Goal: Transaction & Acquisition: Book appointment/travel/reservation

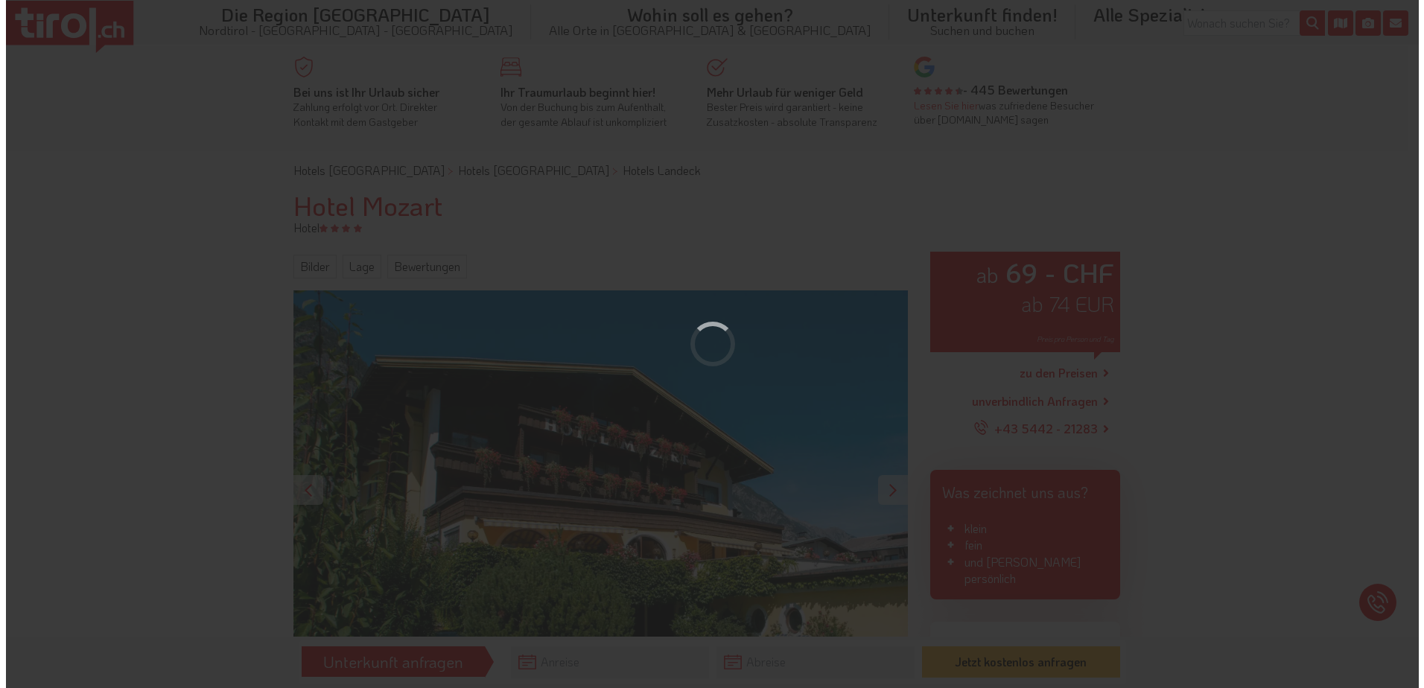
scroll to position [298, 0]
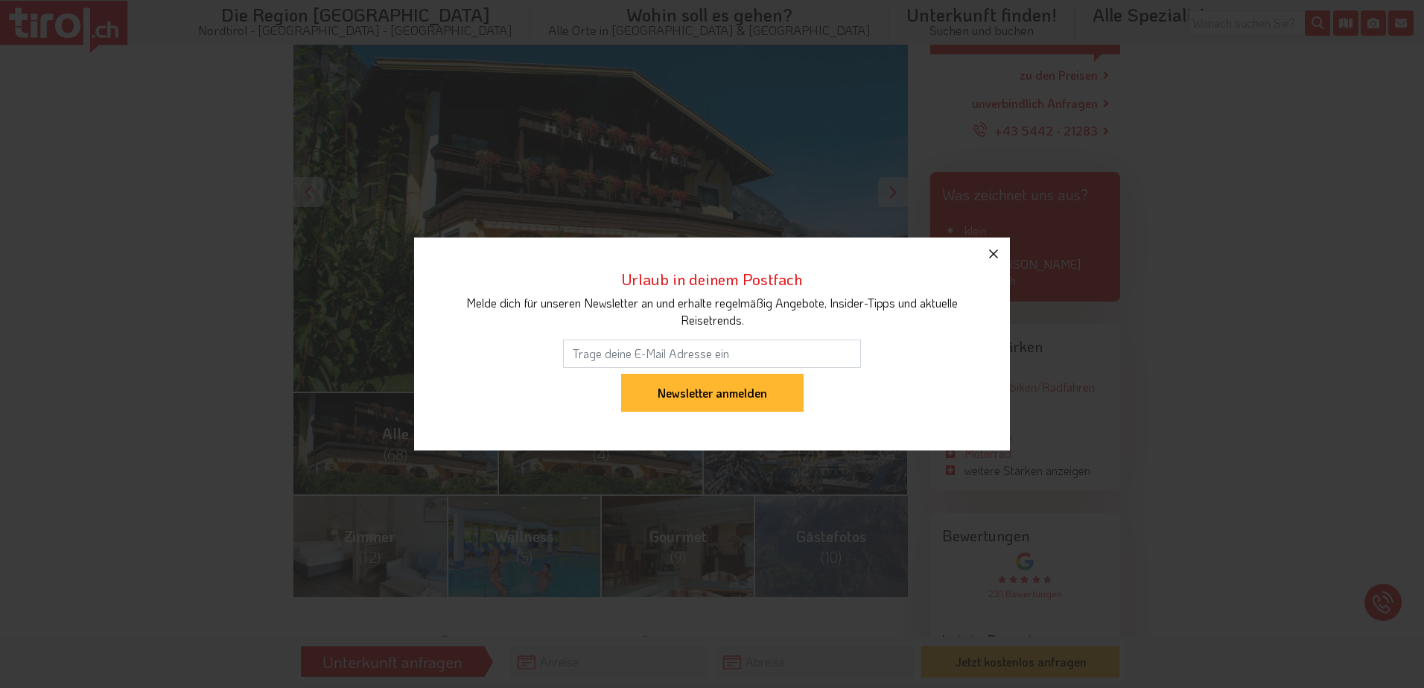
click at [993, 252] on icon "button" at bounding box center [993, 254] width 18 height 18
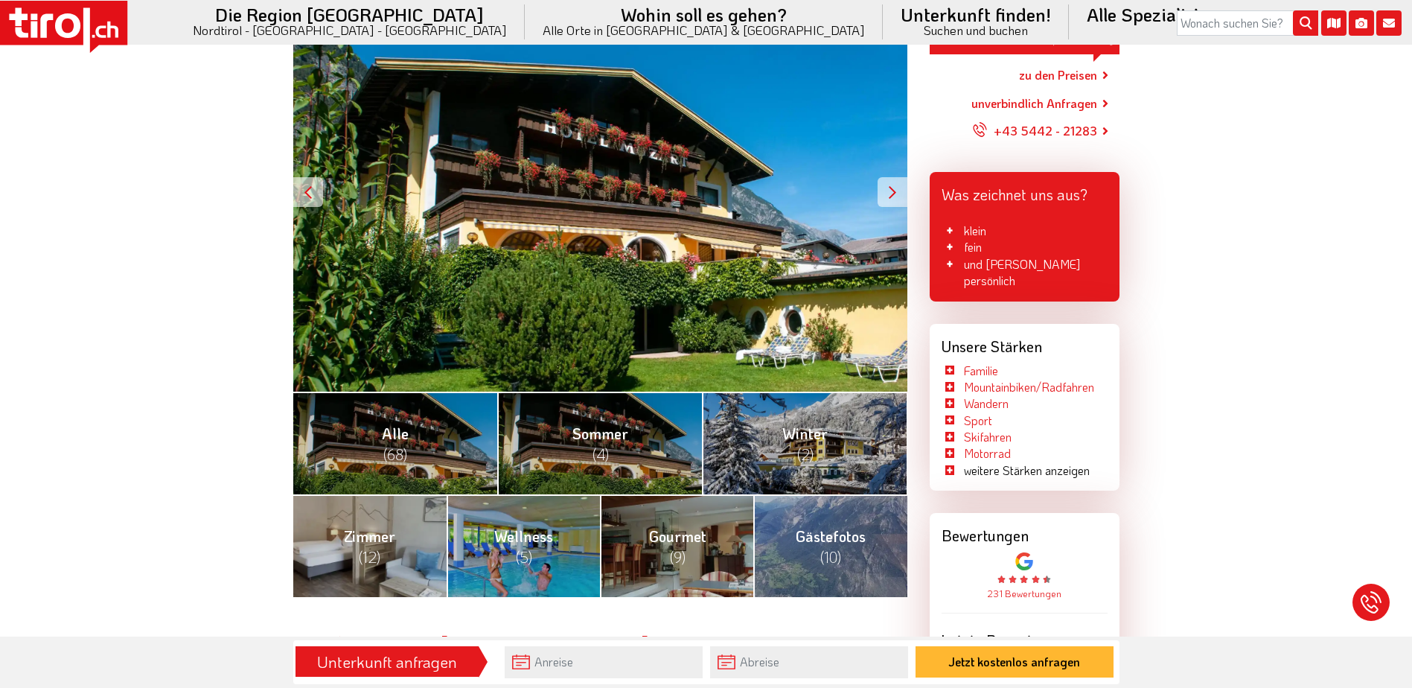
click at [894, 188] on div at bounding box center [893, 192] width 30 height 30
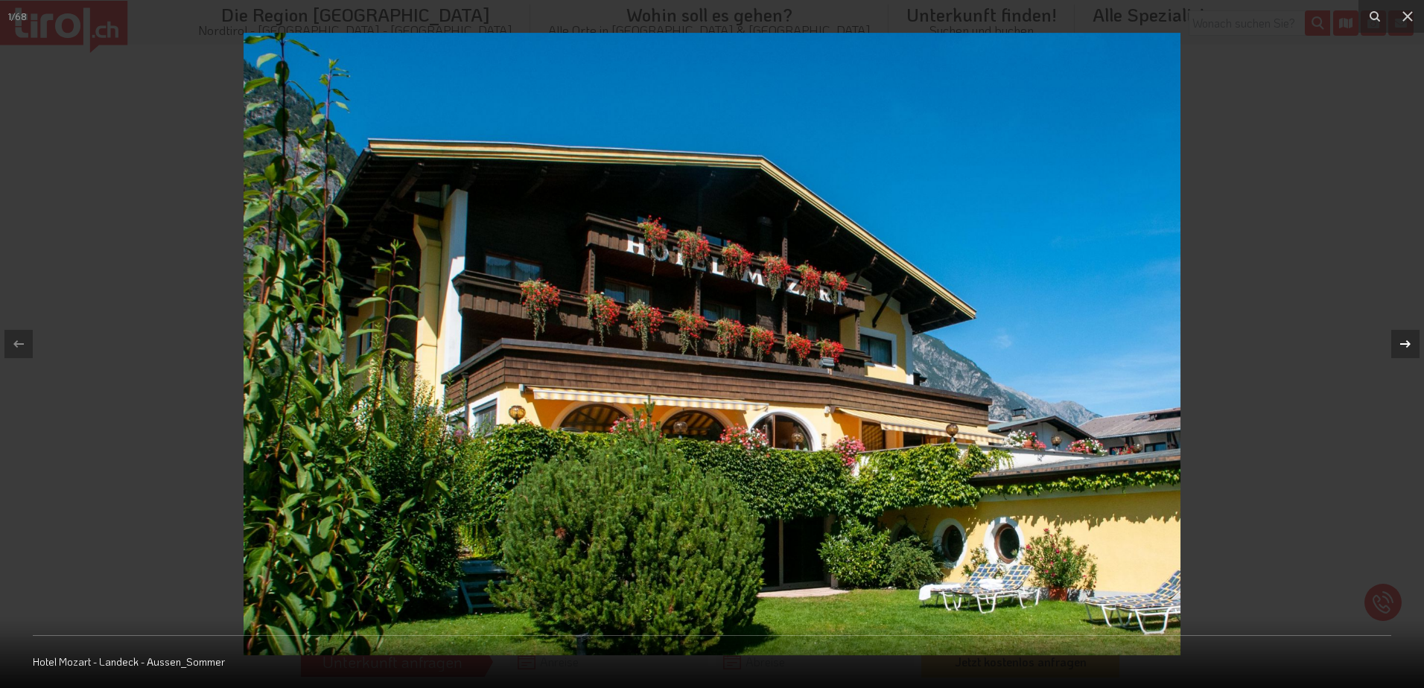
click at [1404, 344] on icon at bounding box center [1405, 343] width 10 height 7
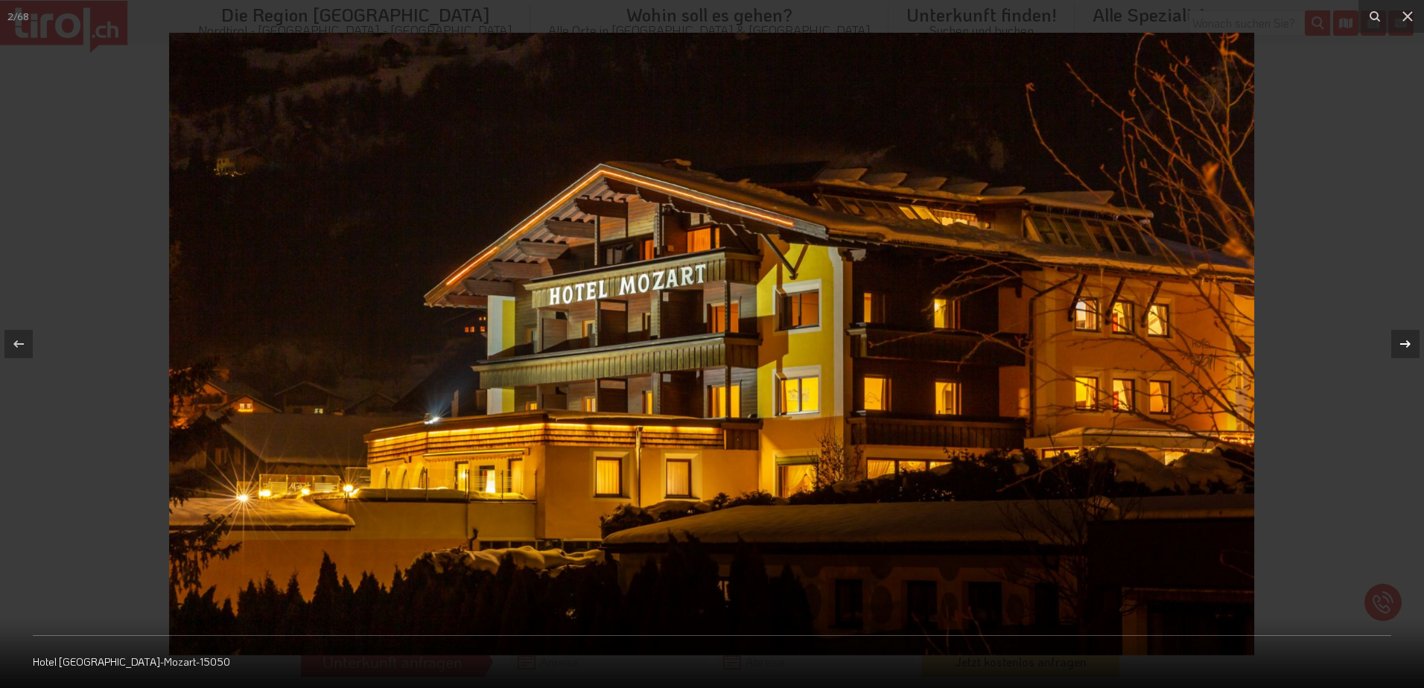
click at [1404, 344] on icon at bounding box center [1405, 343] width 10 height 7
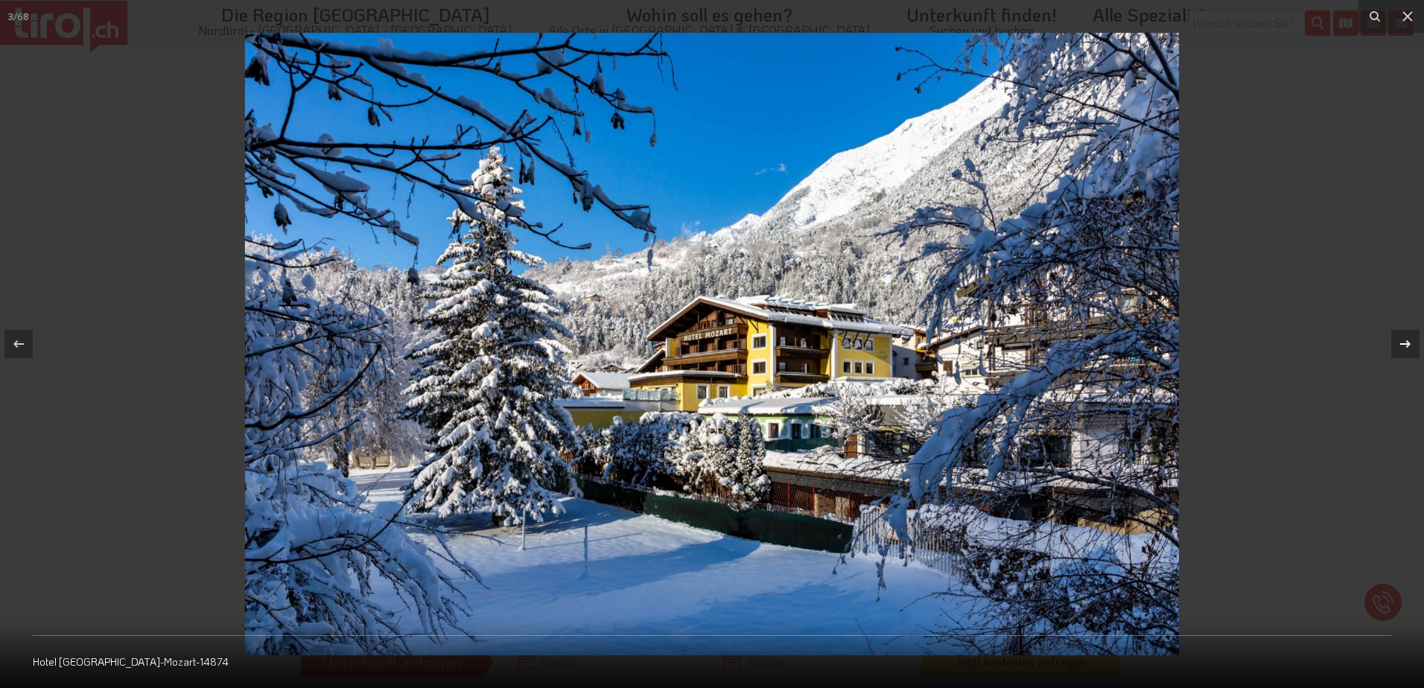
click at [1406, 341] on icon at bounding box center [1405, 343] width 10 height 7
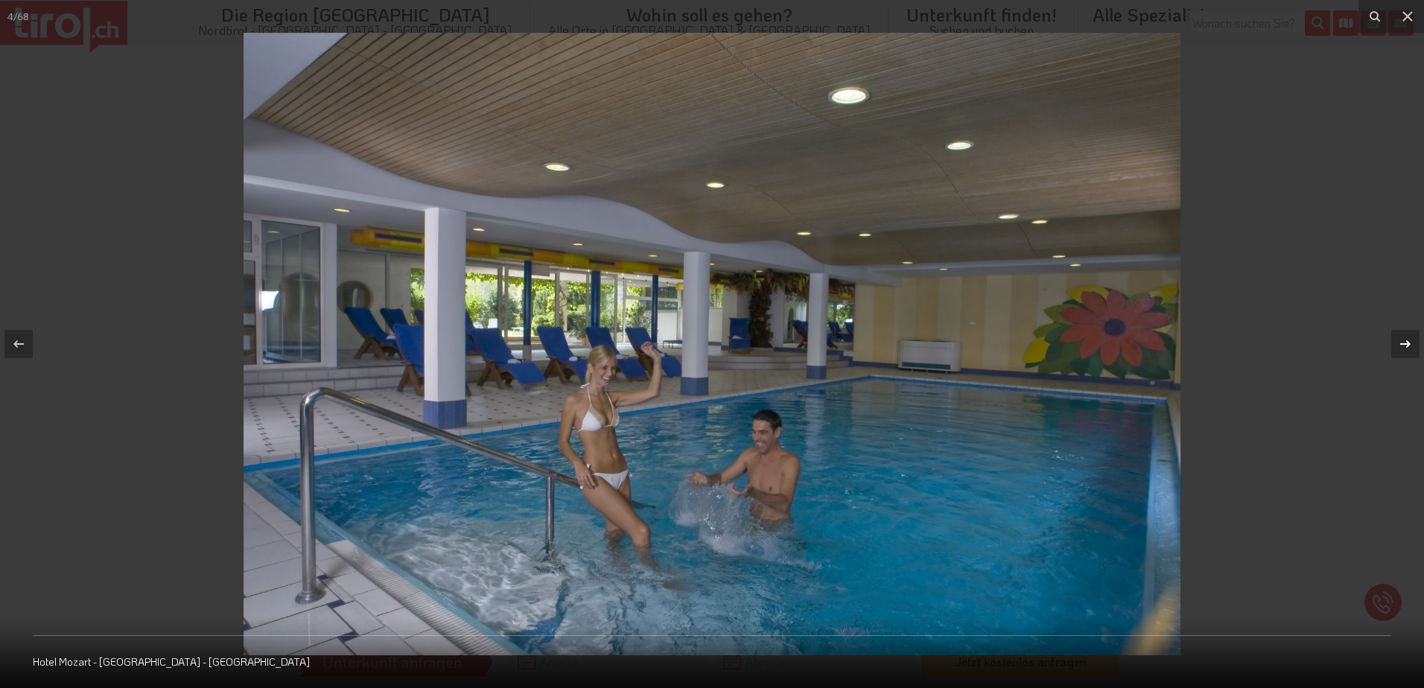
click at [1404, 339] on icon at bounding box center [1405, 344] width 18 height 18
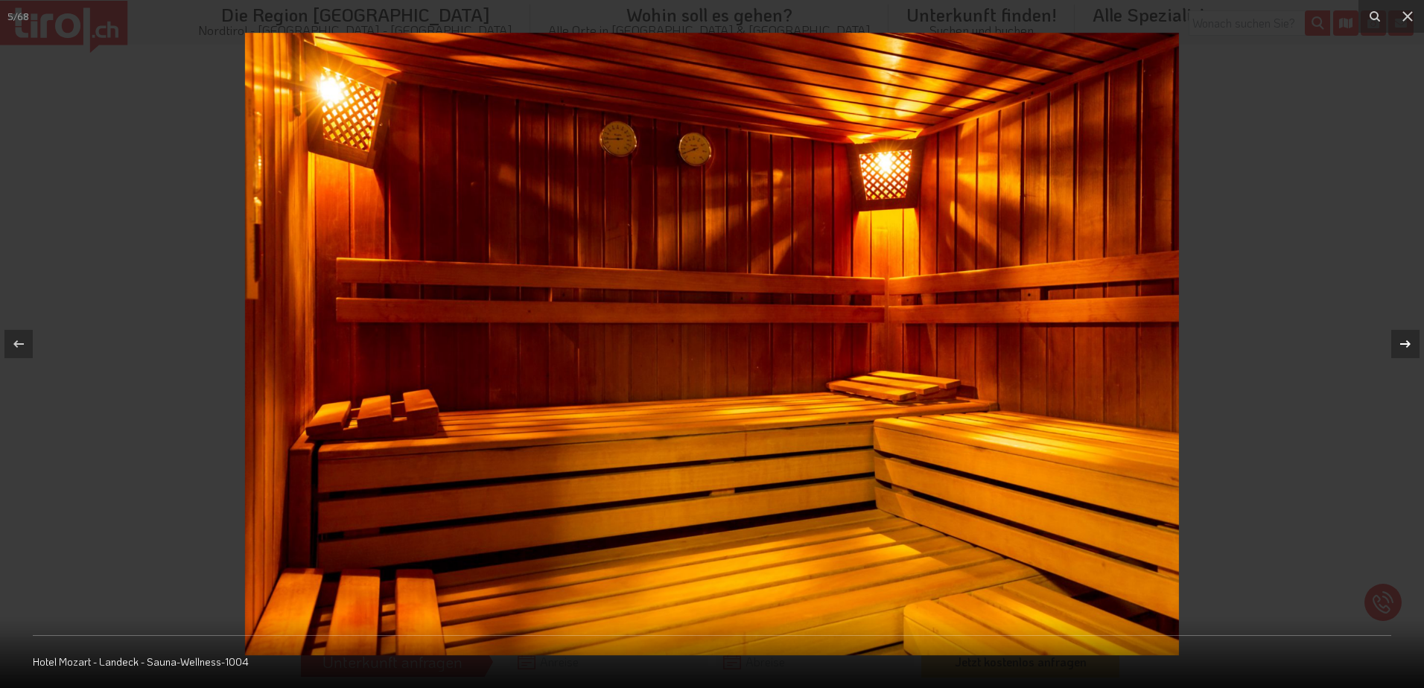
click at [1404, 339] on icon at bounding box center [1405, 344] width 18 height 18
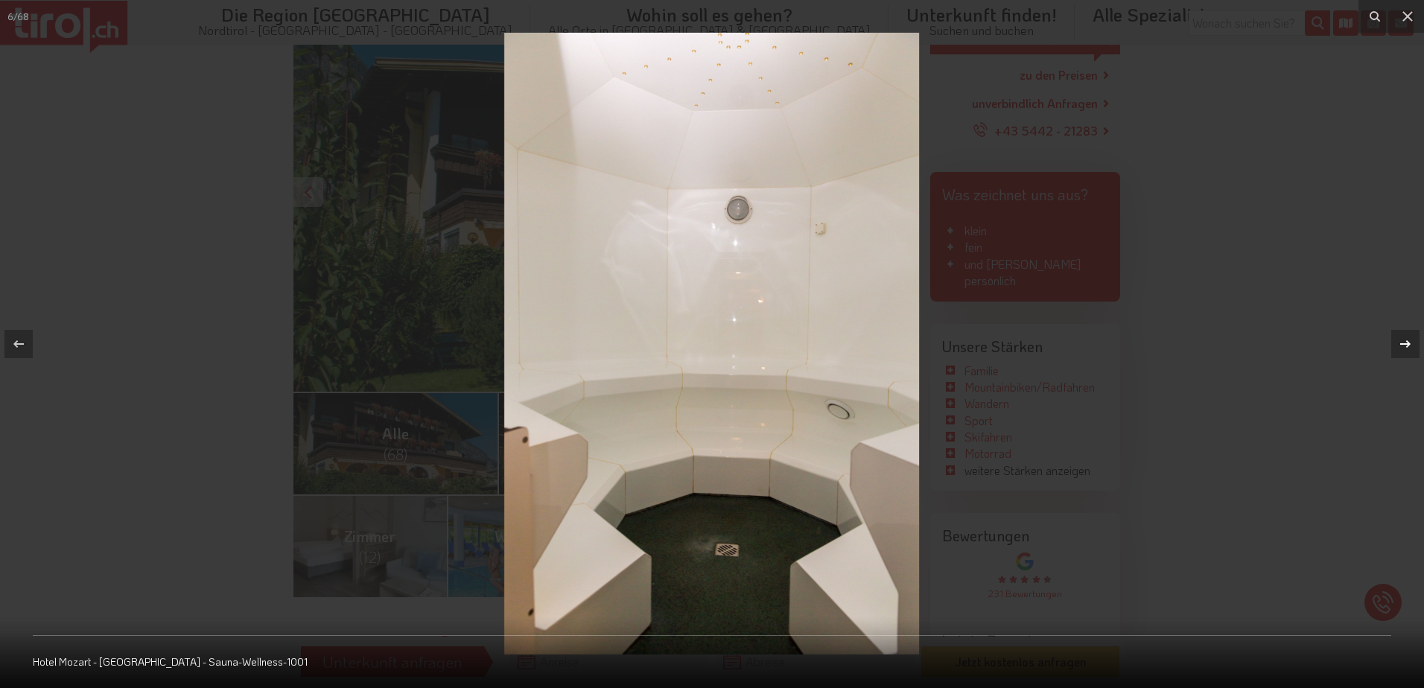
click at [1404, 339] on icon at bounding box center [1405, 344] width 18 height 18
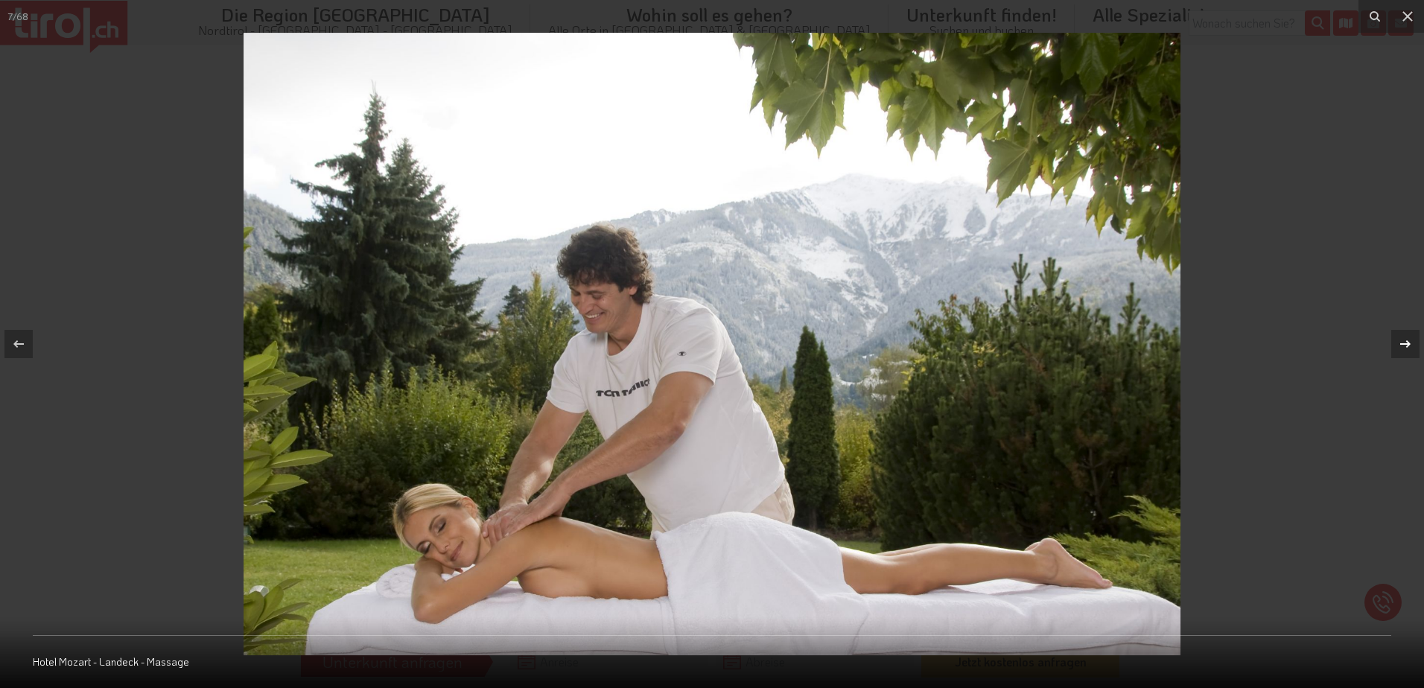
click at [1404, 339] on icon at bounding box center [1405, 344] width 18 height 18
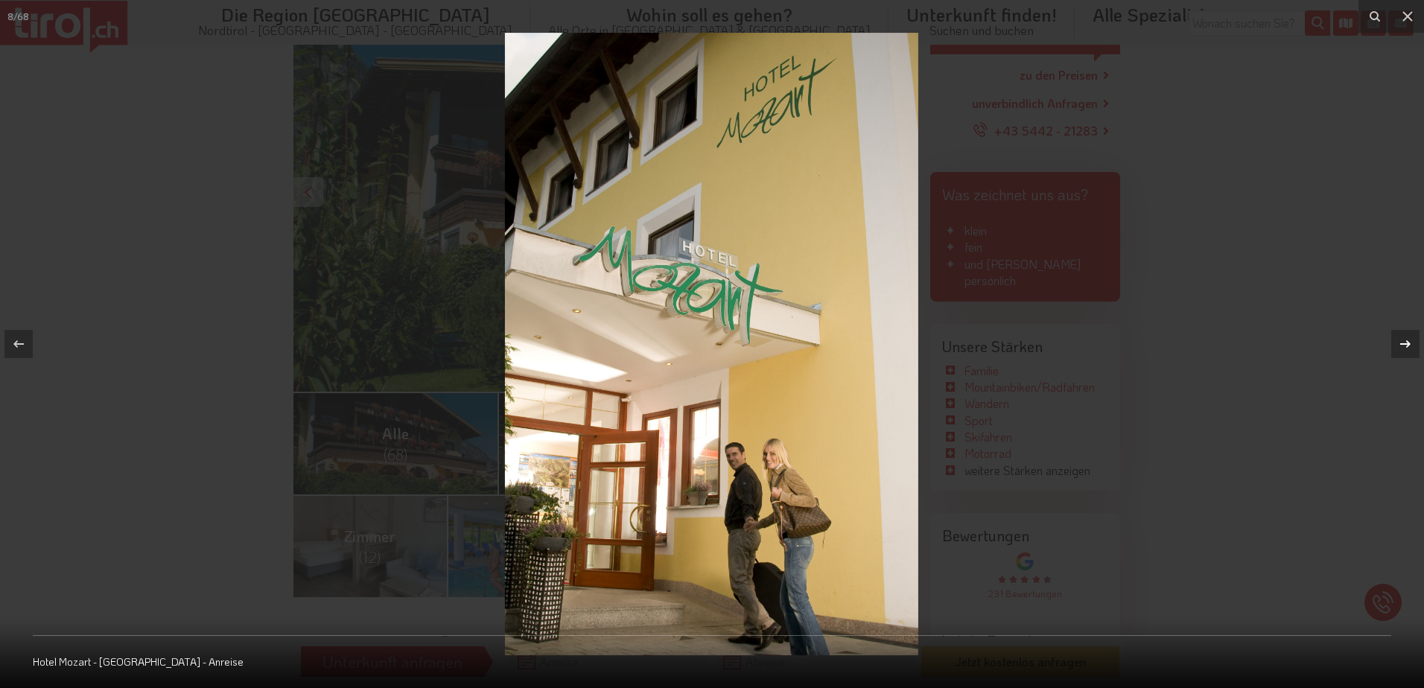
click at [1404, 339] on div "8 / 68 Hotel Mozart - [GEOGRAPHIC_DATA] - Anreise" at bounding box center [712, 344] width 1424 height 688
